Goal: Information Seeking & Learning: Learn about a topic

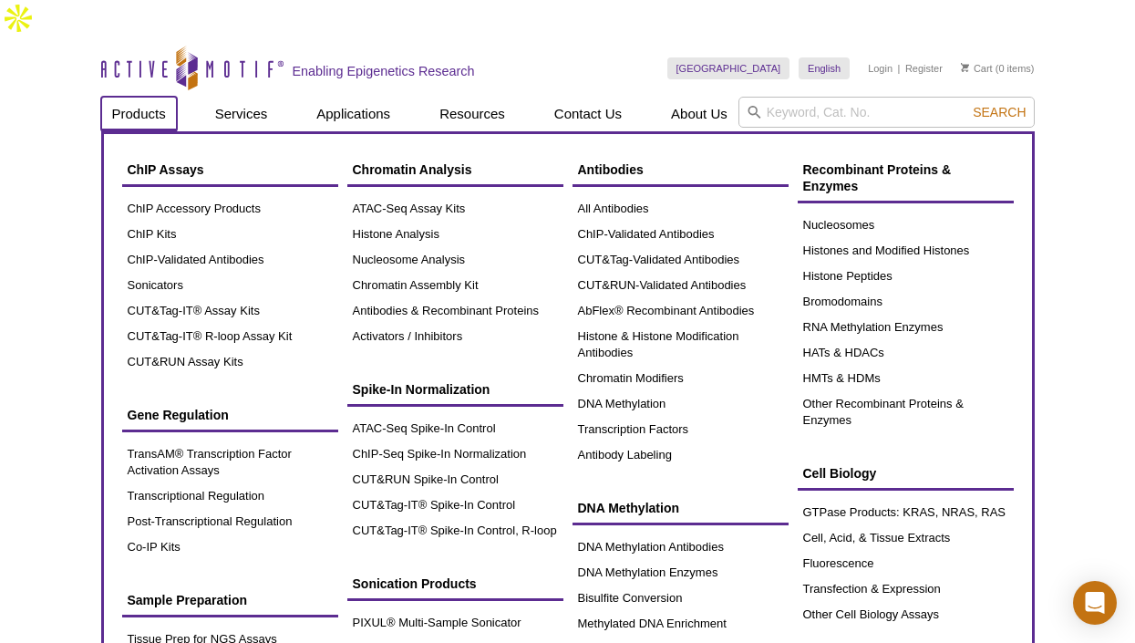
click at [123, 97] on link "Products" at bounding box center [139, 114] width 76 height 35
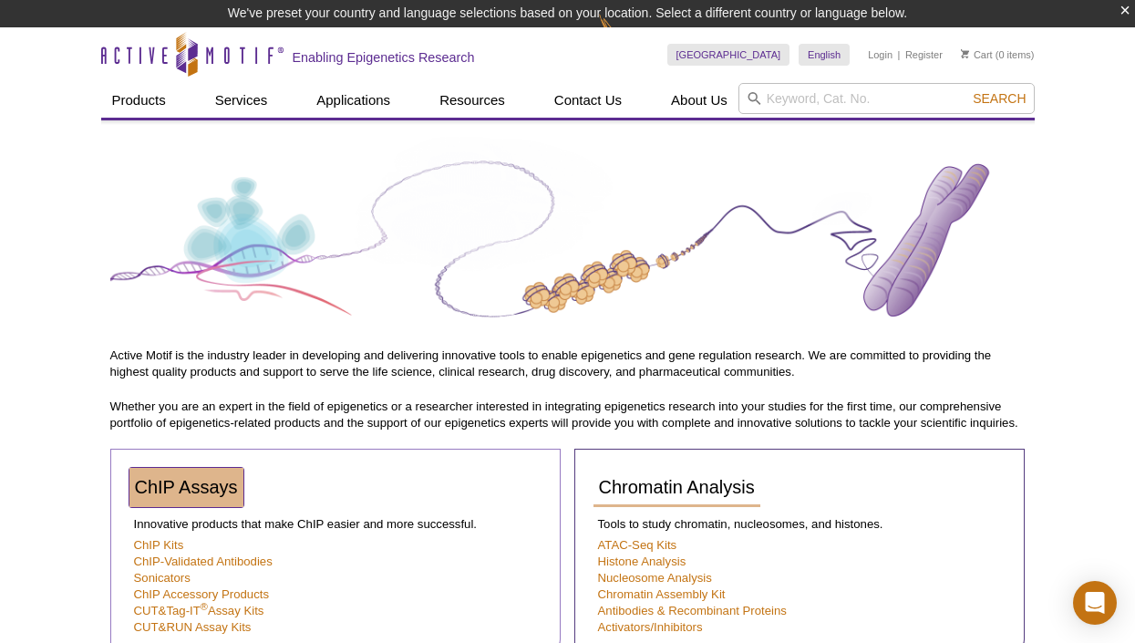
click at [197, 483] on span "ChIP Assays" at bounding box center [186, 487] width 103 height 20
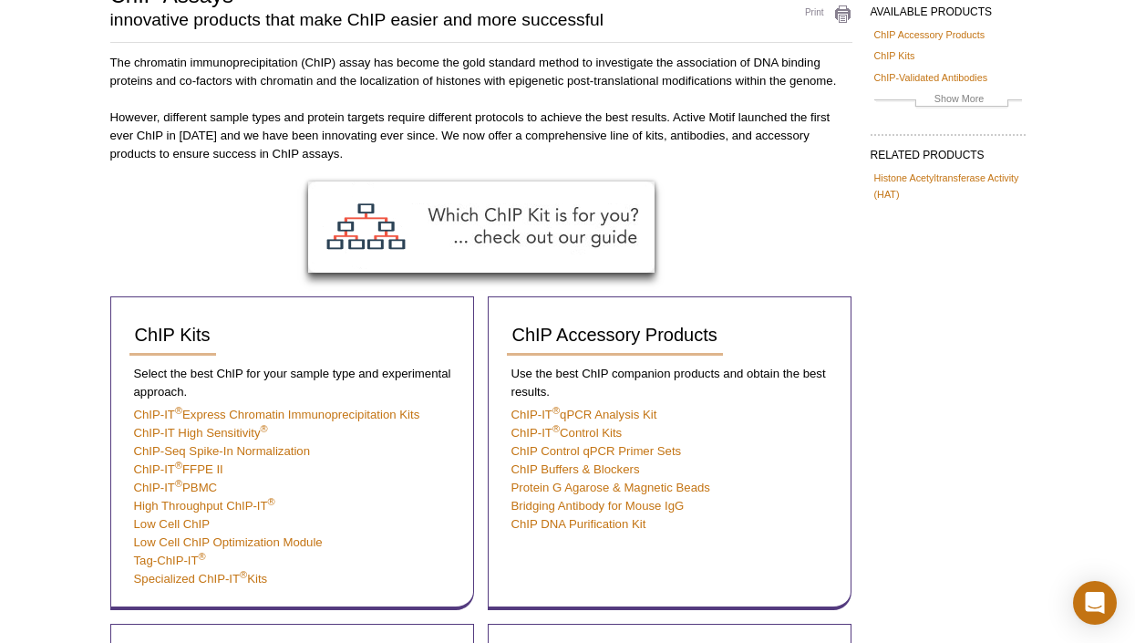
scroll to position [456, 0]
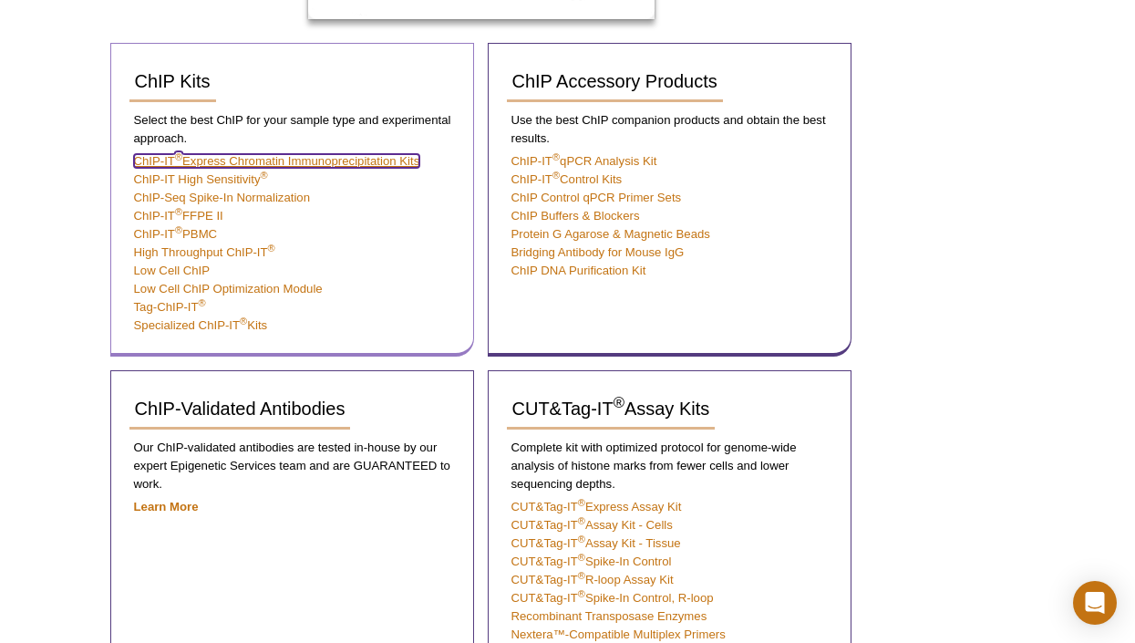
click at [273, 154] on link "ChIP-IT ® Express Chromatin Immunoprecipitation Kits" at bounding box center [277, 161] width 286 height 14
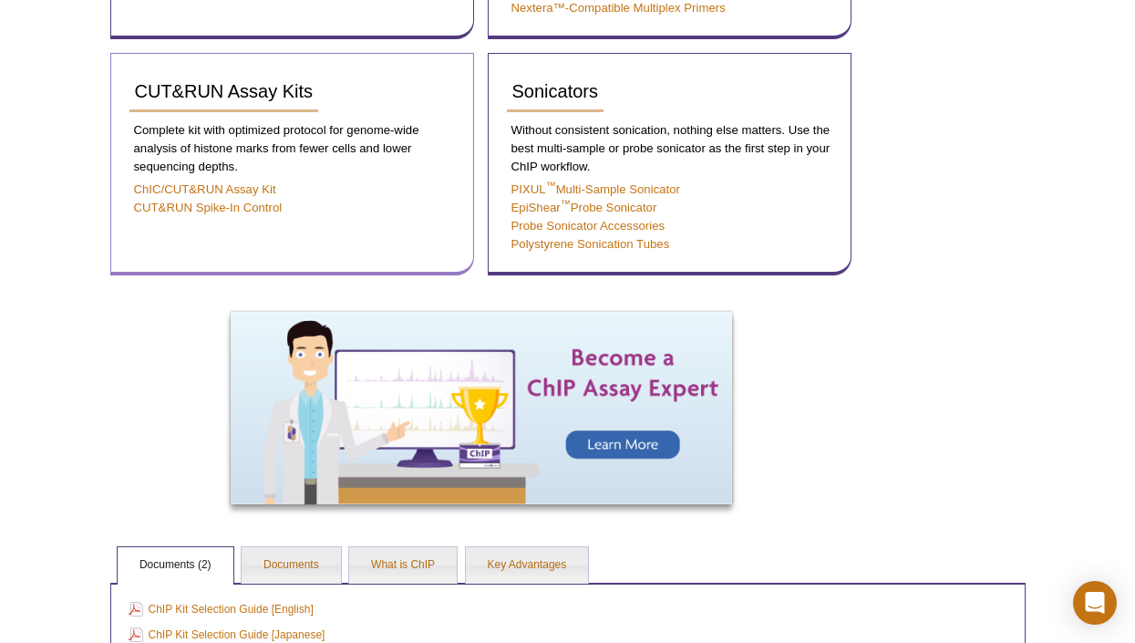
scroll to position [1273, 0]
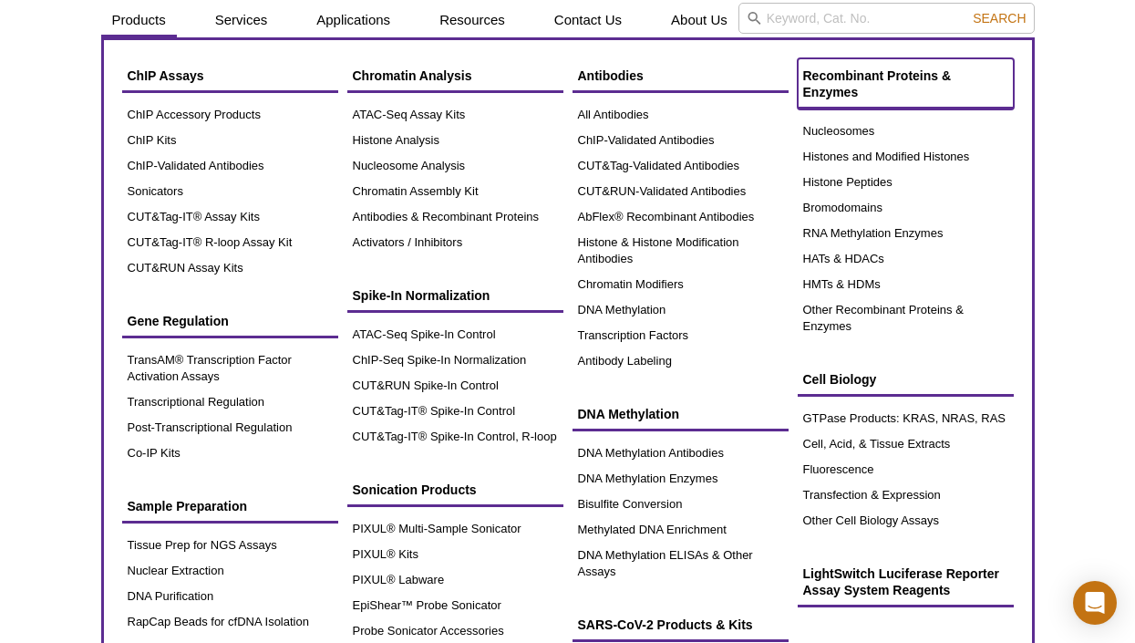
scroll to position [182, 0]
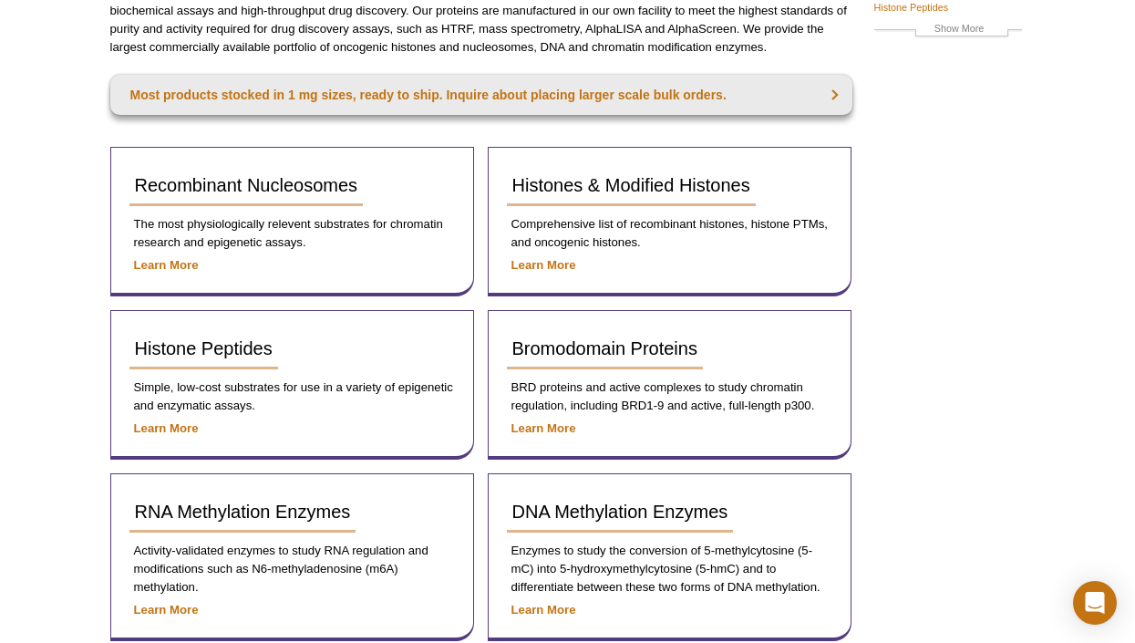
scroll to position [187, 0]
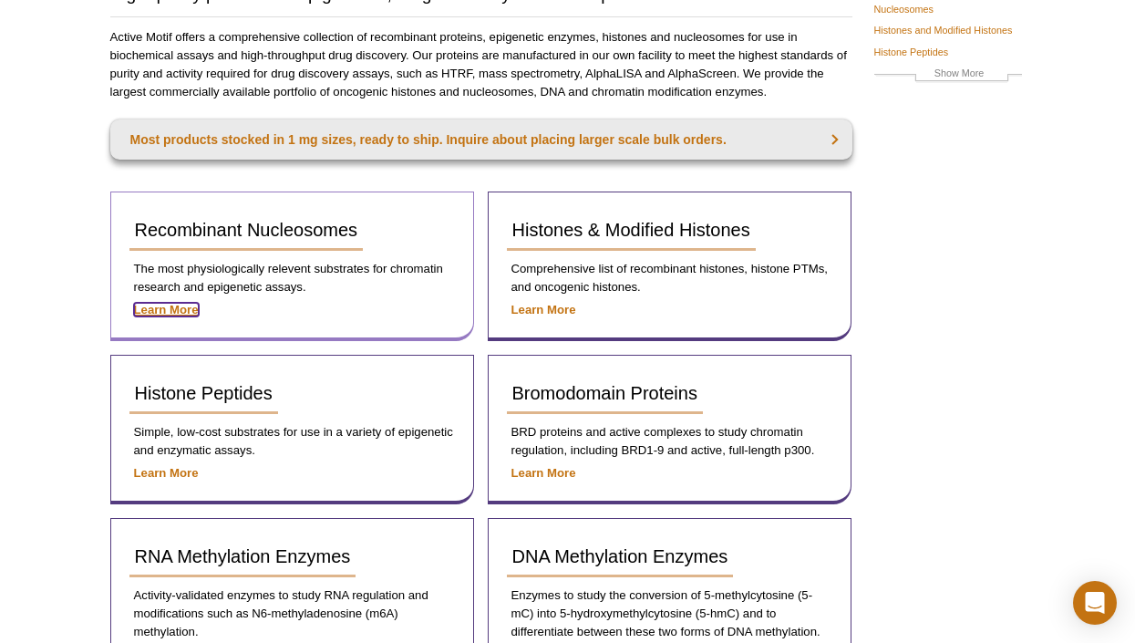
click at [191, 309] on strong "Learn More" at bounding box center [166, 310] width 65 height 14
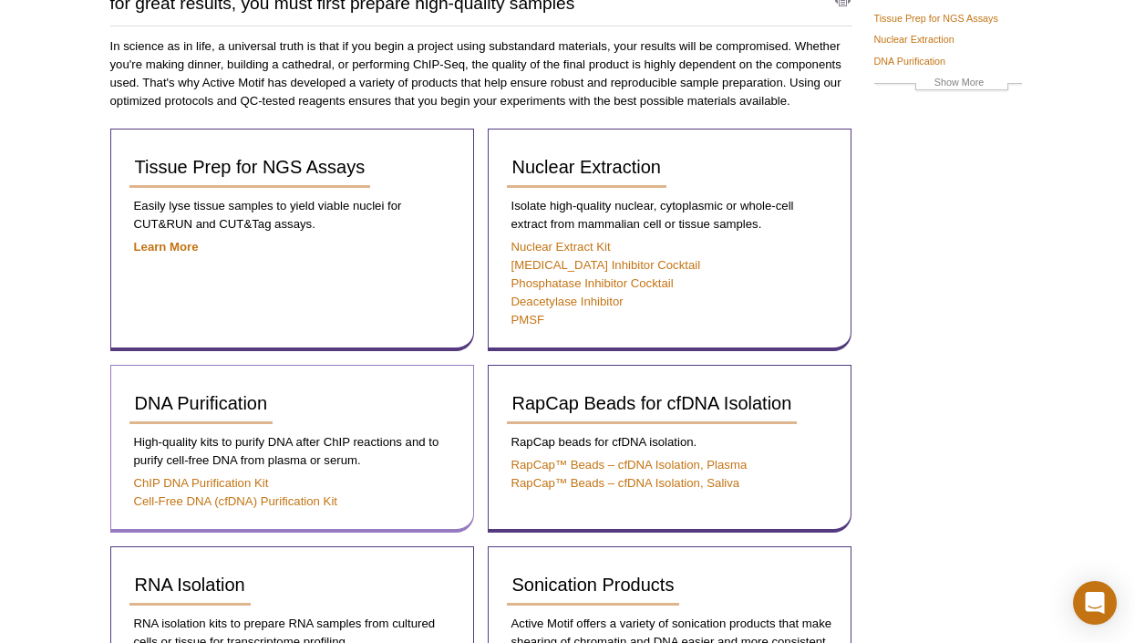
scroll to position [365, 0]
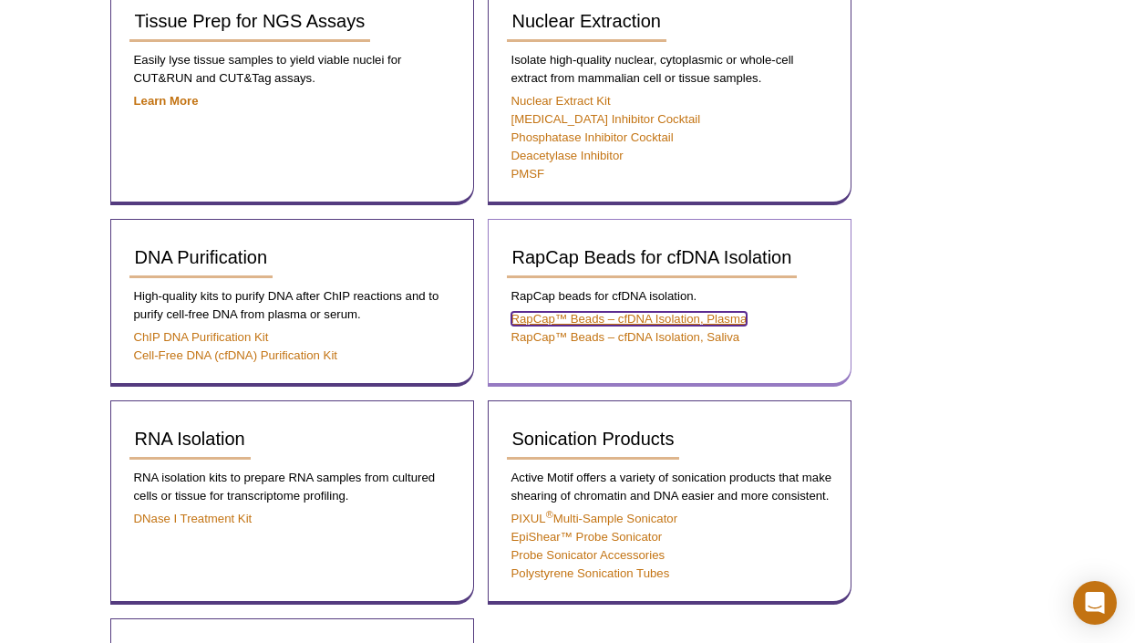
click at [642, 312] on link "RapCap™ Beads – cfDNA Isolation, Plasma" at bounding box center [629, 319] width 236 height 14
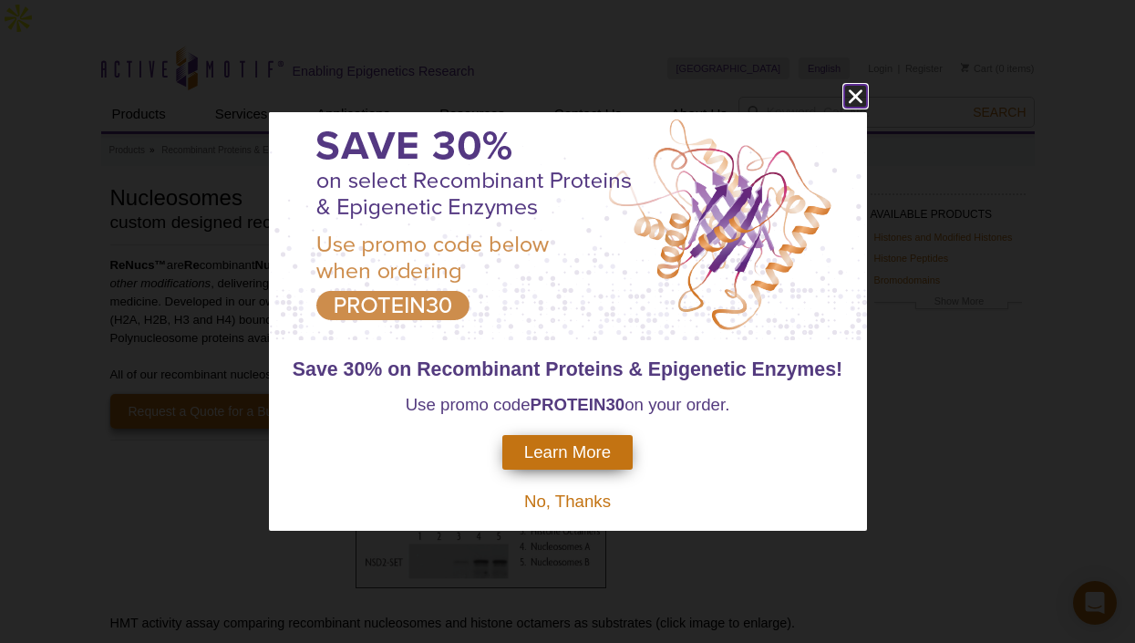
click at [855, 99] on icon "close" at bounding box center [855, 96] width 23 height 23
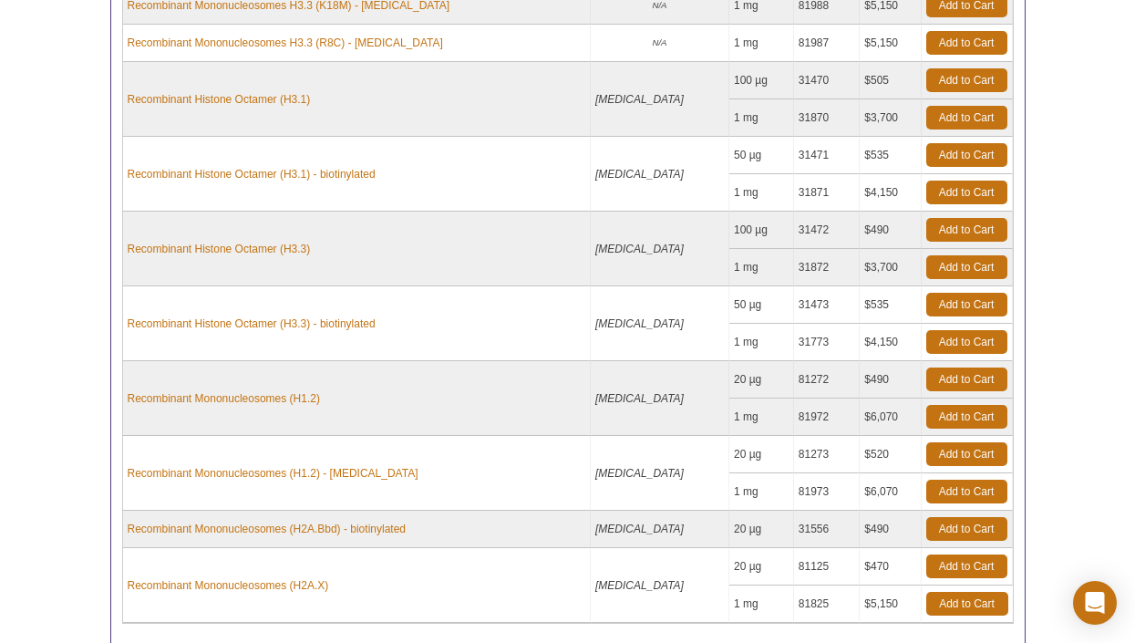
scroll to position [818, 0]
